Goal: Find specific page/section: Find specific page/section

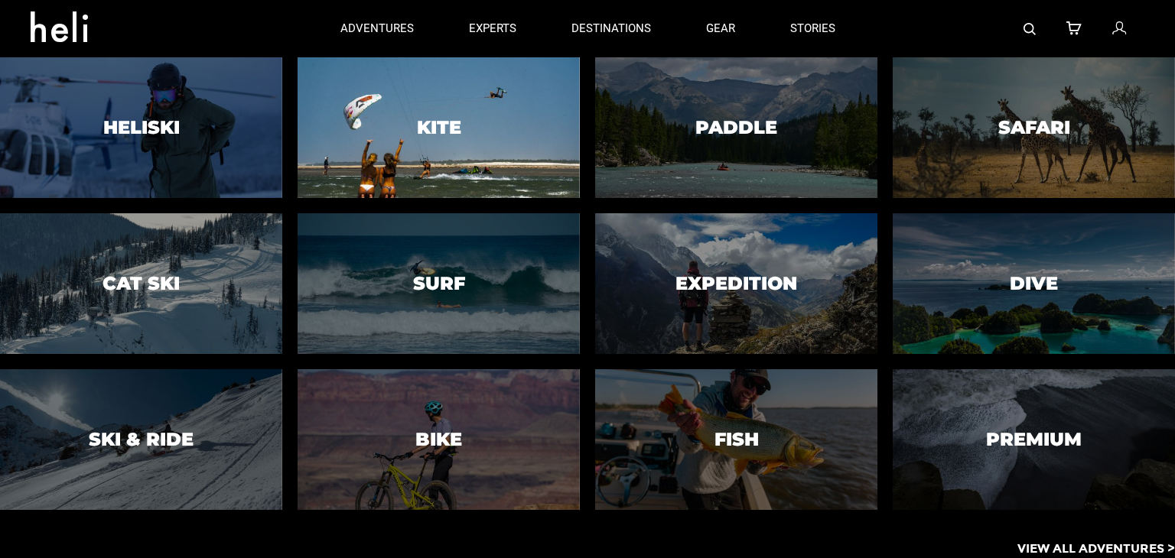
click at [473, 129] on div at bounding box center [439, 128] width 288 height 144
click at [407, 136] on div at bounding box center [439, 128] width 288 height 144
click at [436, 168] on div at bounding box center [439, 128] width 288 height 144
click at [462, 152] on div at bounding box center [439, 128] width 288 height 144
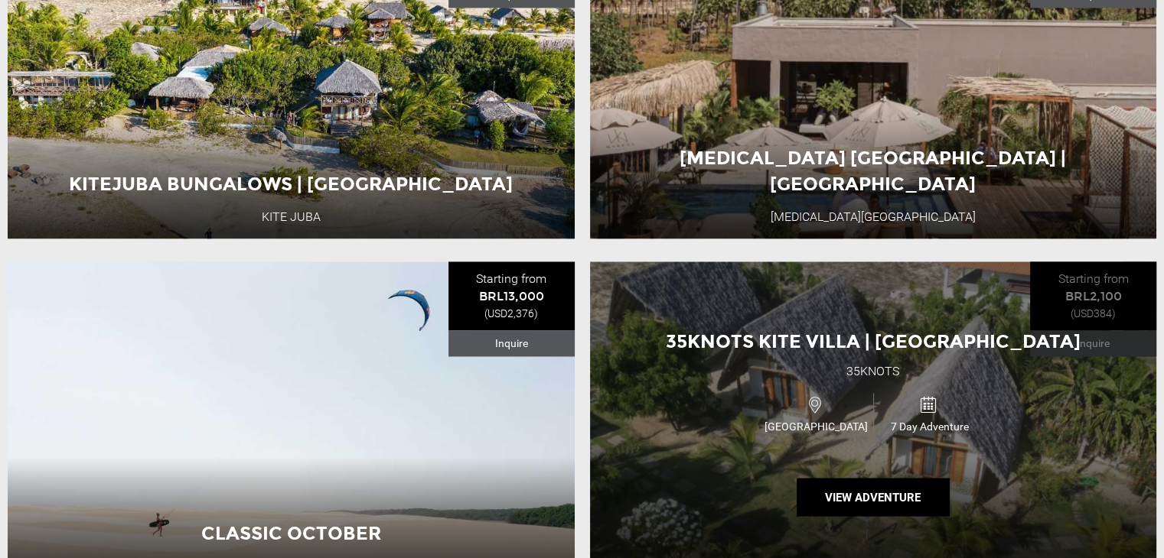
scroll to position [2601, 0]
